Goal: Task Accomplishment & Management: Manage account settings

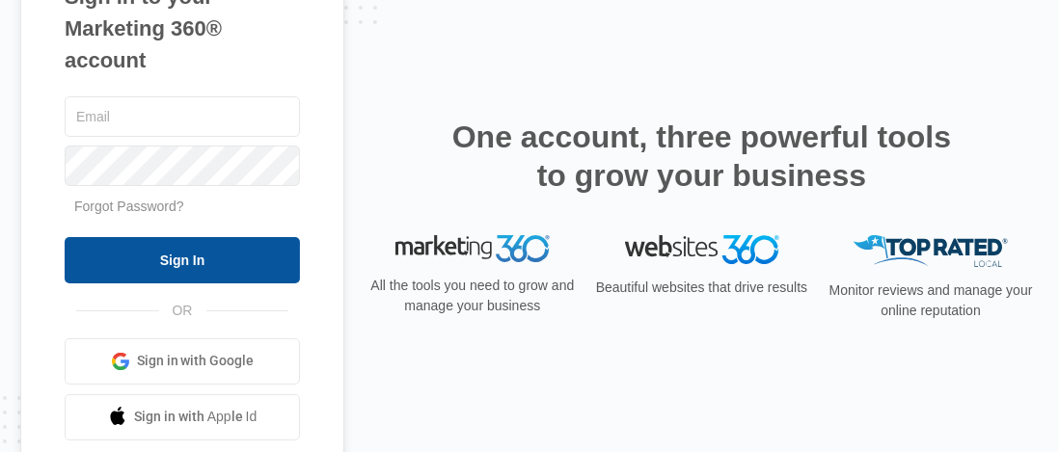
type input "[EMAIL_ADDRESS][DOMAIN_NAME]"
click at [167, 251] on input "Sign In" at bounding box center [182, 260] width 235 height 46
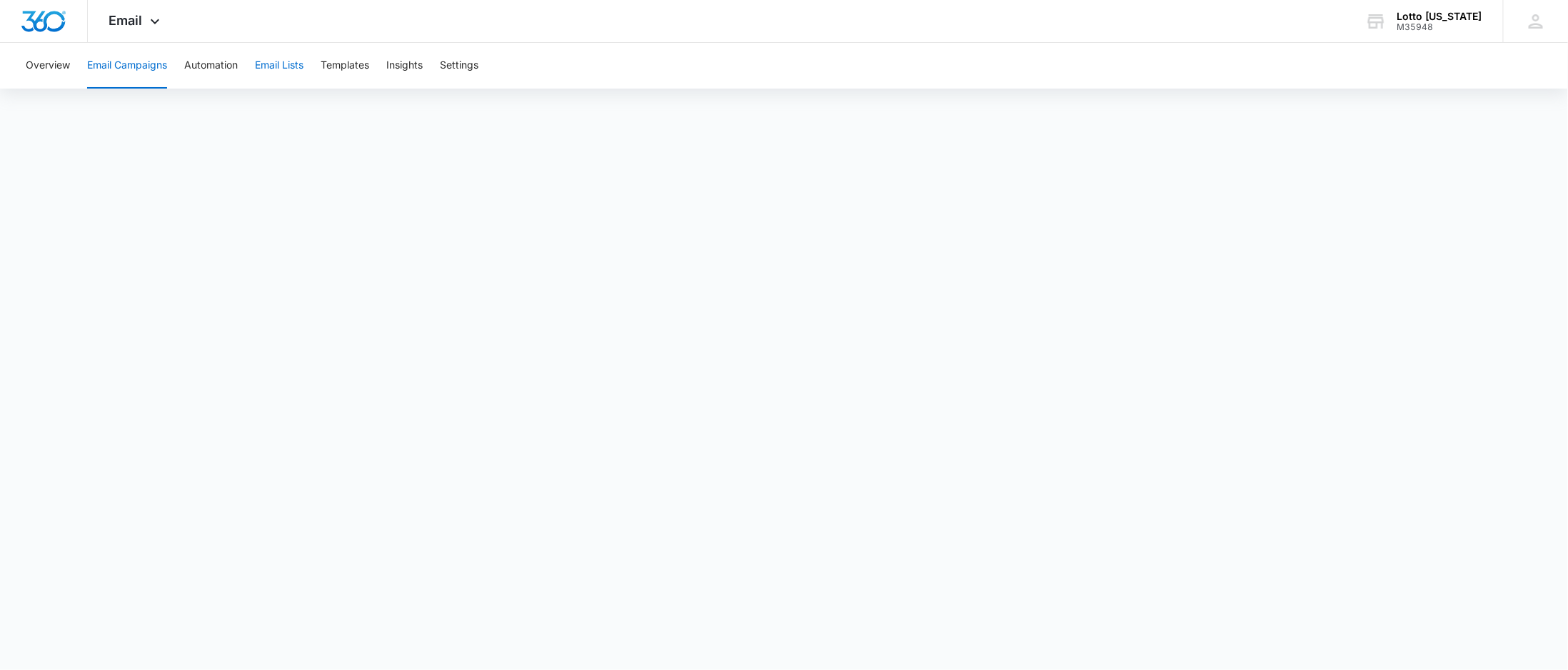
click at [271, 59] on button "Email Lists" at bounding box center [279, 66] width 49 height 46
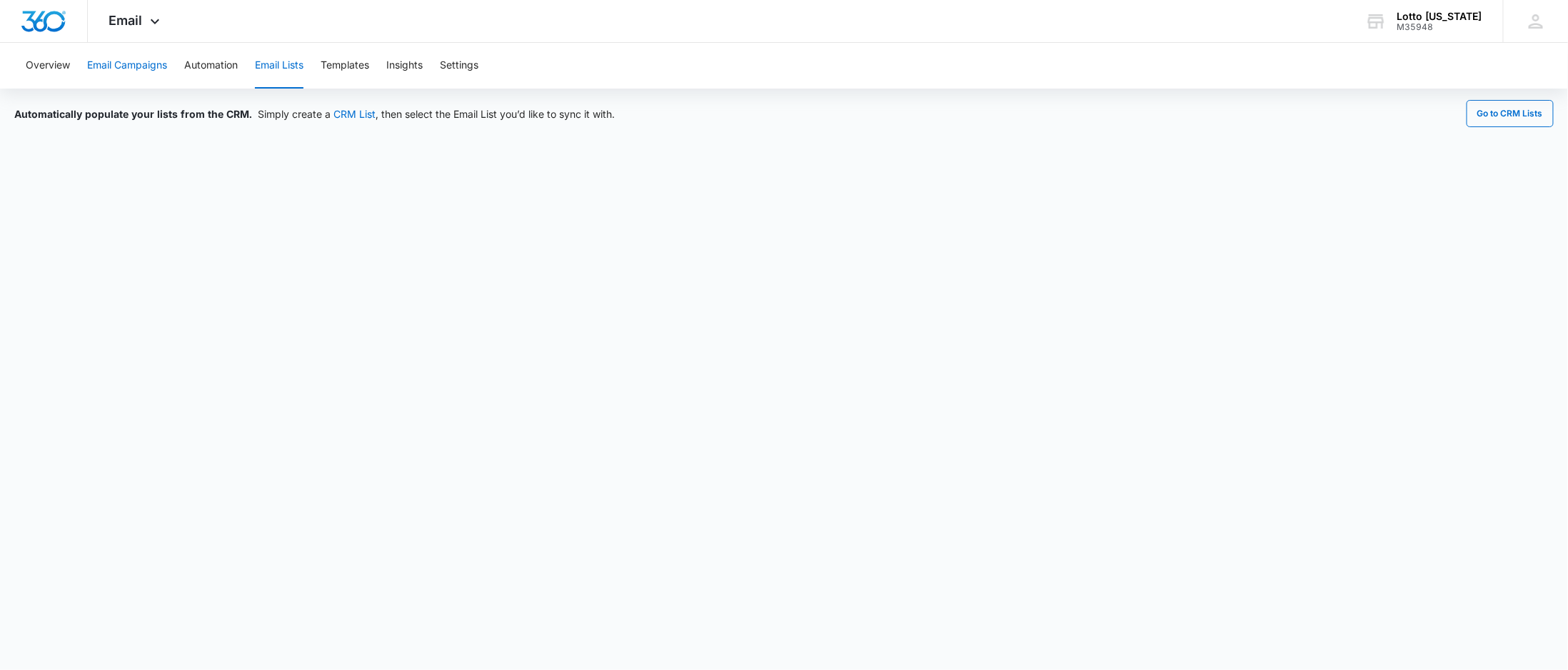
click at [126, 64] on button "Email Campaigns" at bounding box center [127, 66] width 80 height 46
